Goal: Information Seeking & Learning: Understand process/instructions

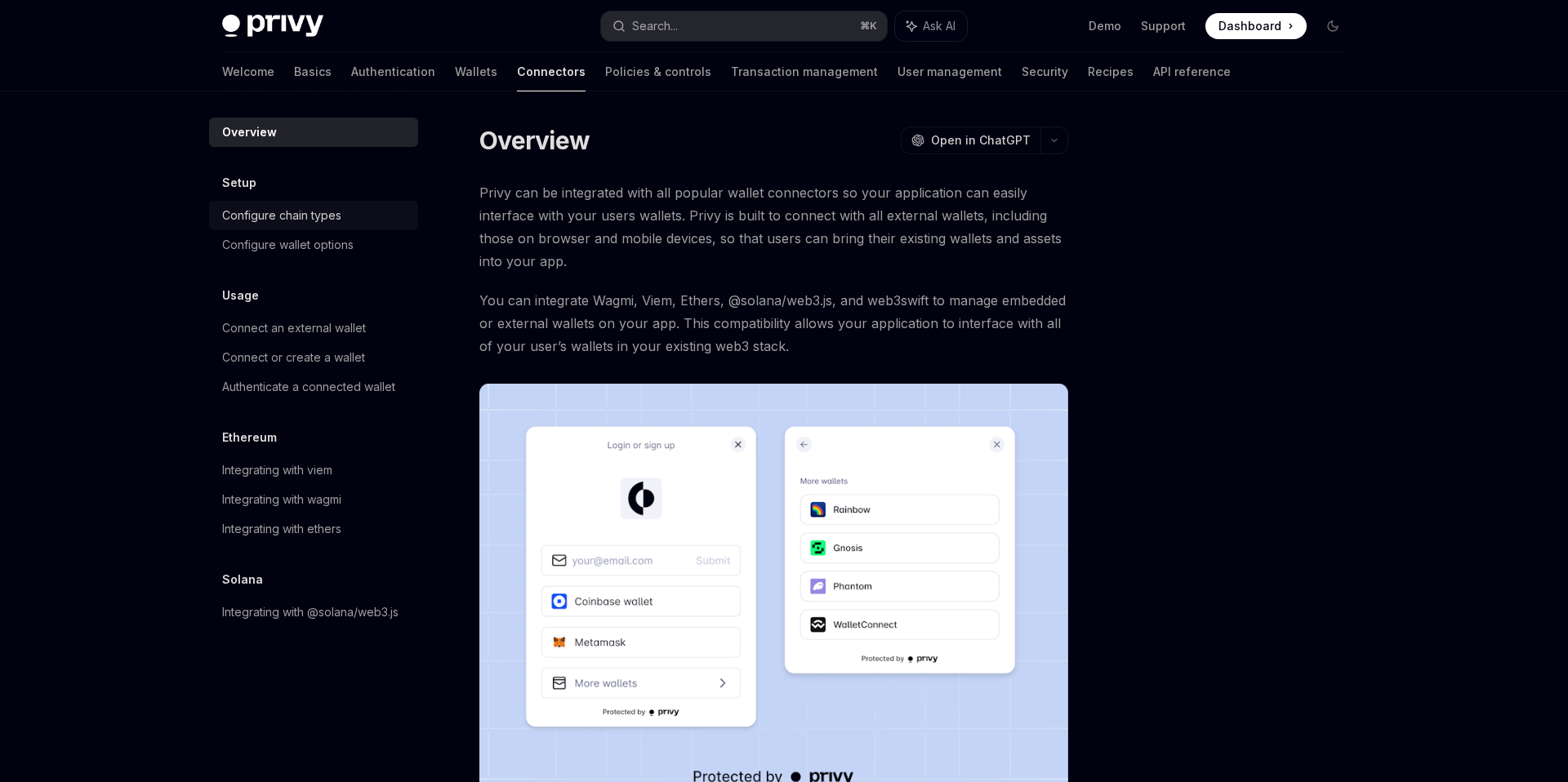
click at [380, 219] on div "Configure chain types" at bounding box center [316, 215] width 187 height 20
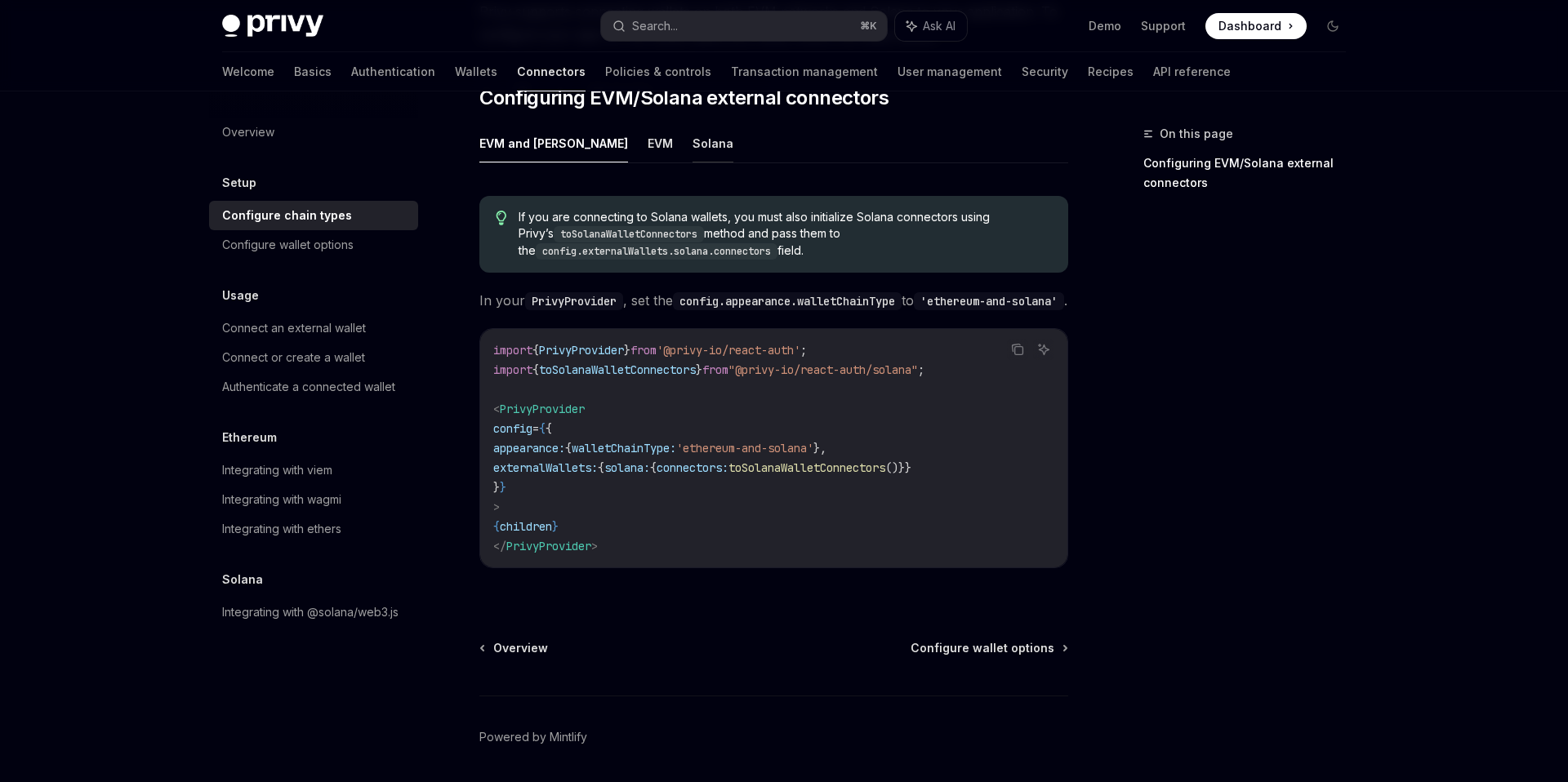
scroll to position [236, 0]
click at [668, 455] on span "walletChainType:" at bounding box center [623, 447] width 105 height 14
type textarea "*"
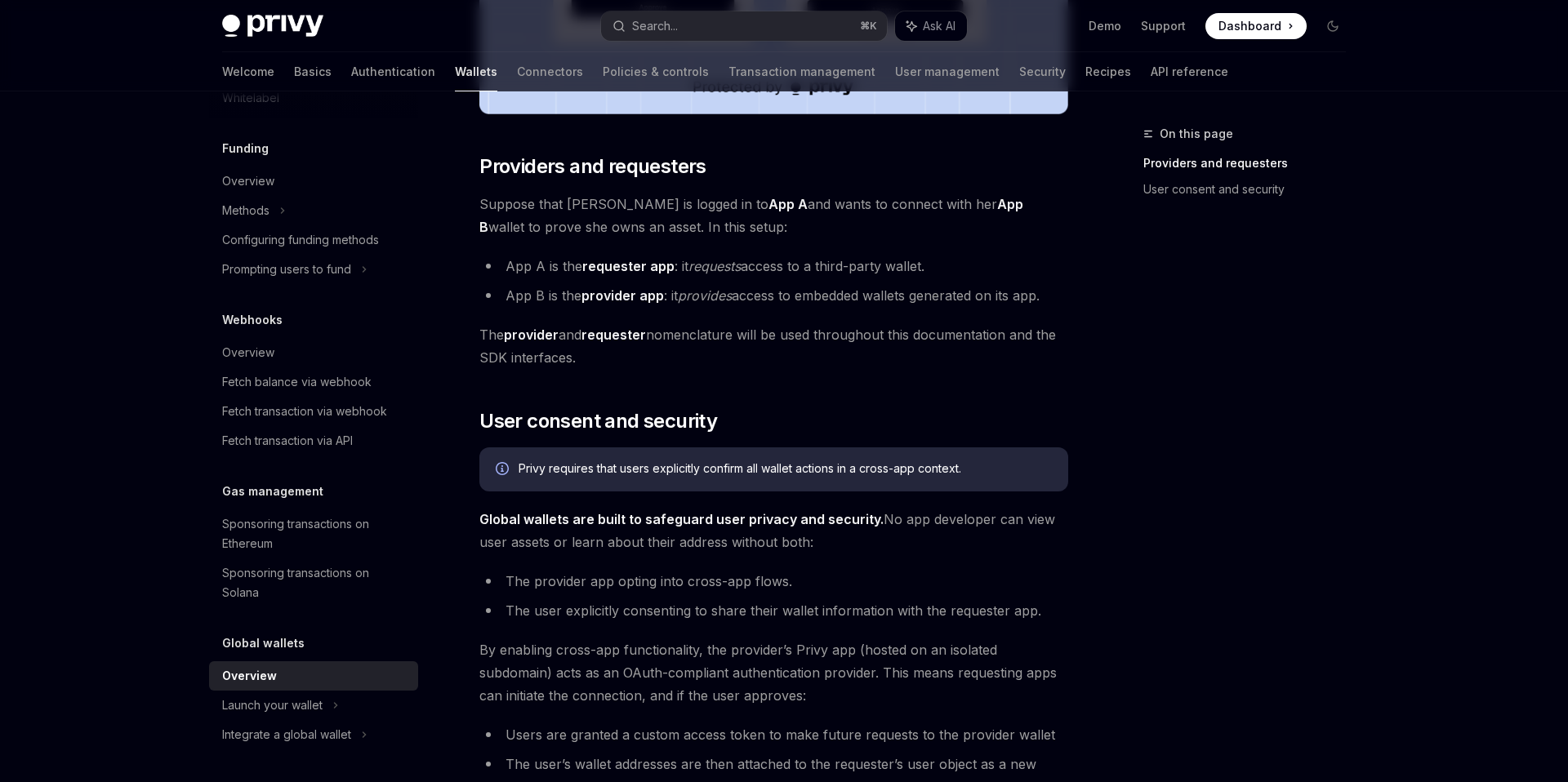
scroll to position [690, 0]
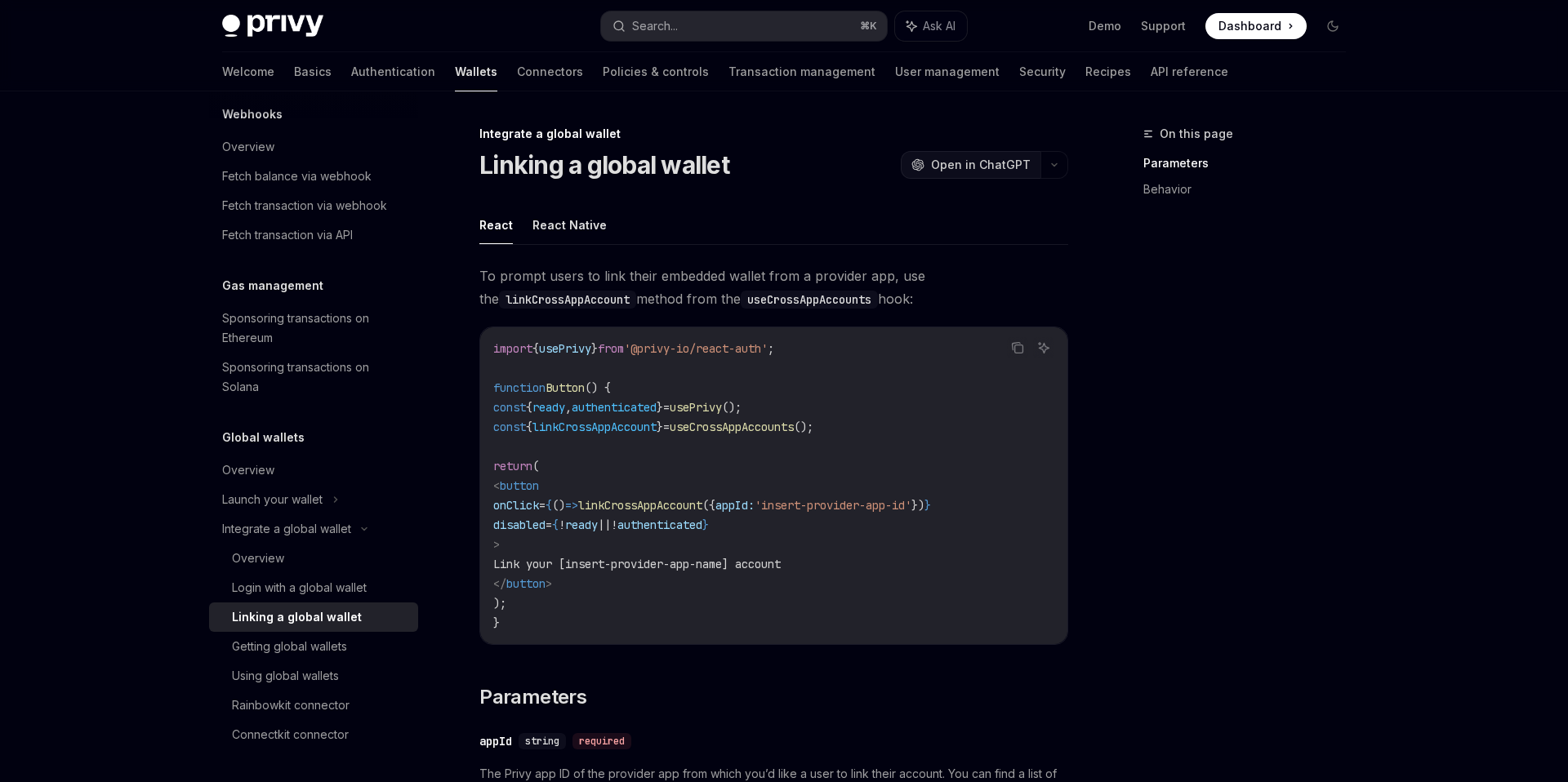
click at [980, 161] on span "Open in ChatGPT" at bounding box center [980, 165] width 100 height 16
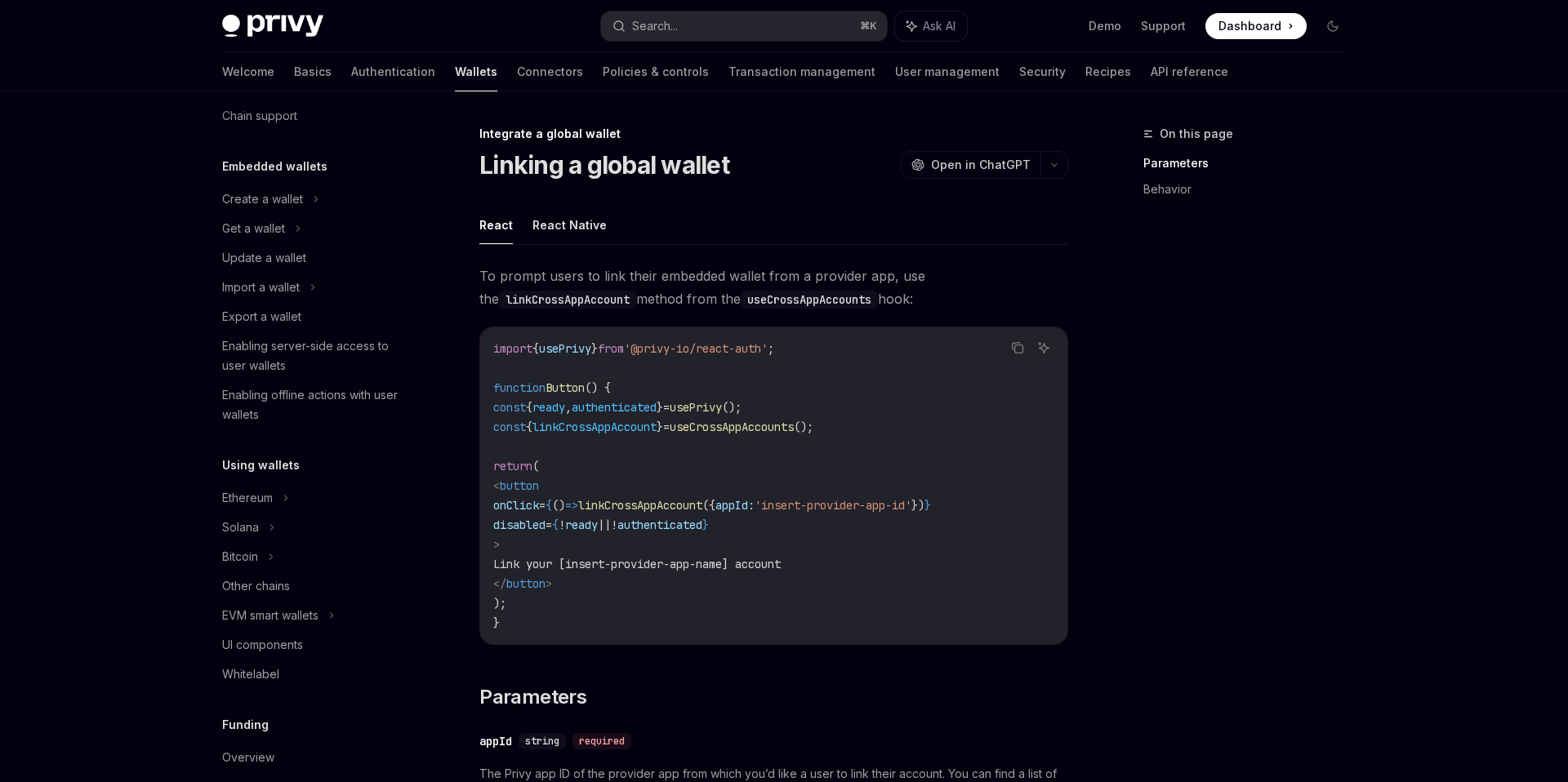
scroll to position [54, 0]
type textarea "*"
